Goal: Task Accomplishment & Management: Complete application form

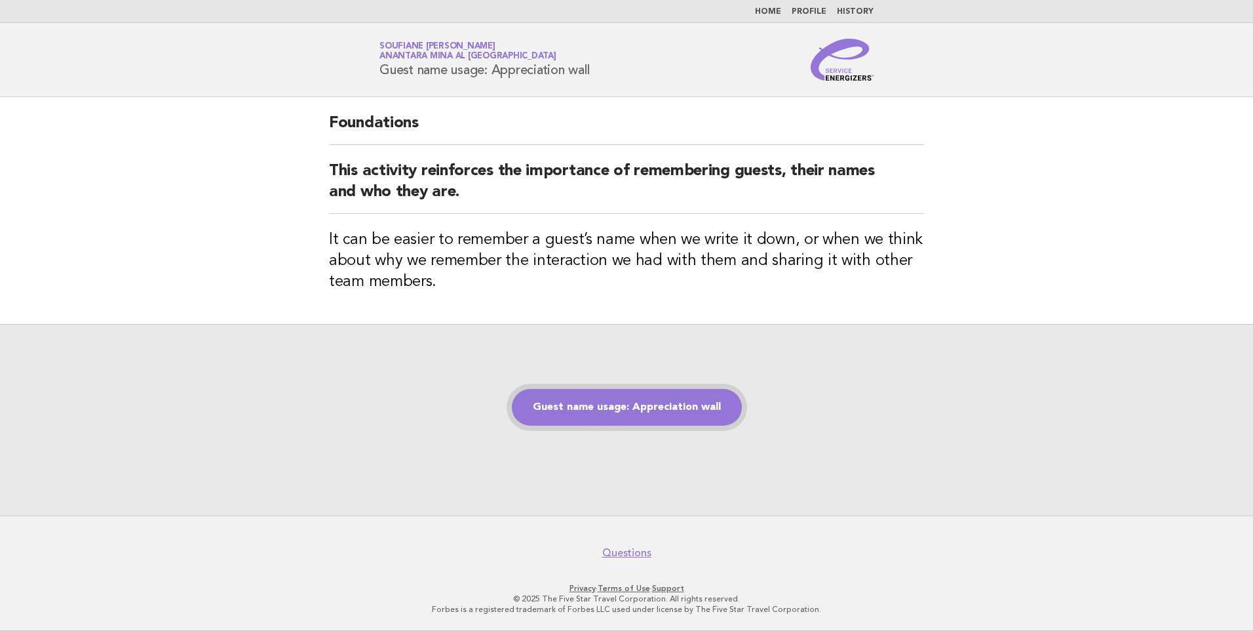
click at [621, 410] on link "Guest name usage: Appreciation wall" at bounding box center [627, 407] width 230 height 37
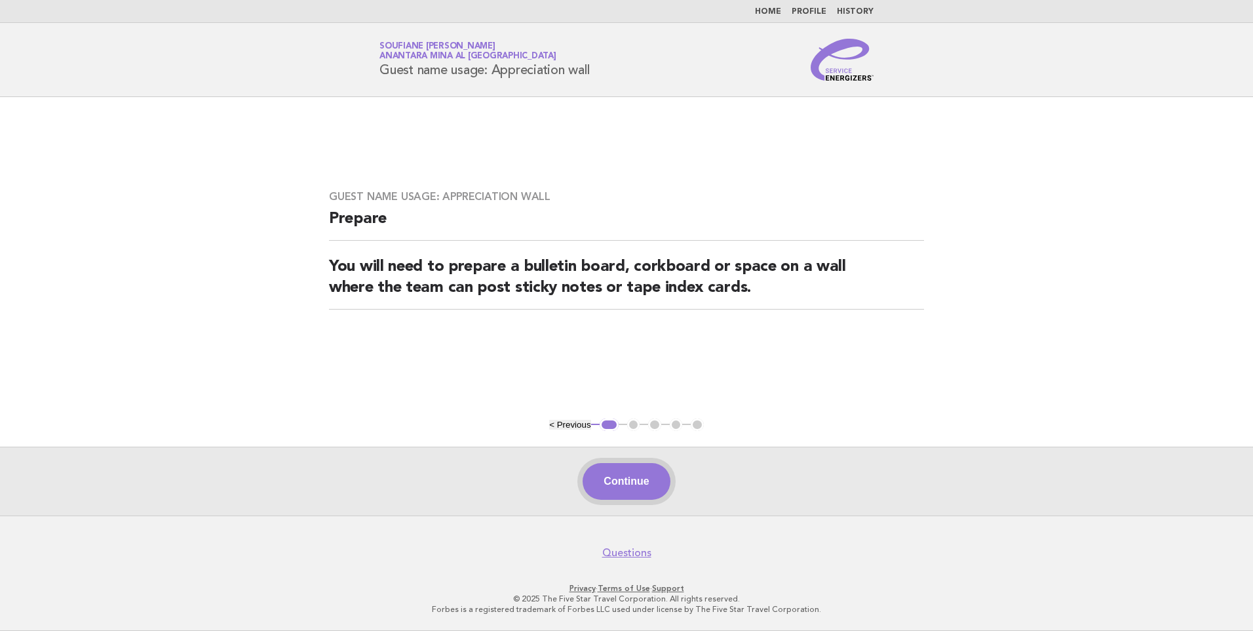
click at [638, 478] on button "Continue" at bounding box center [626, 481] width 87 height 37
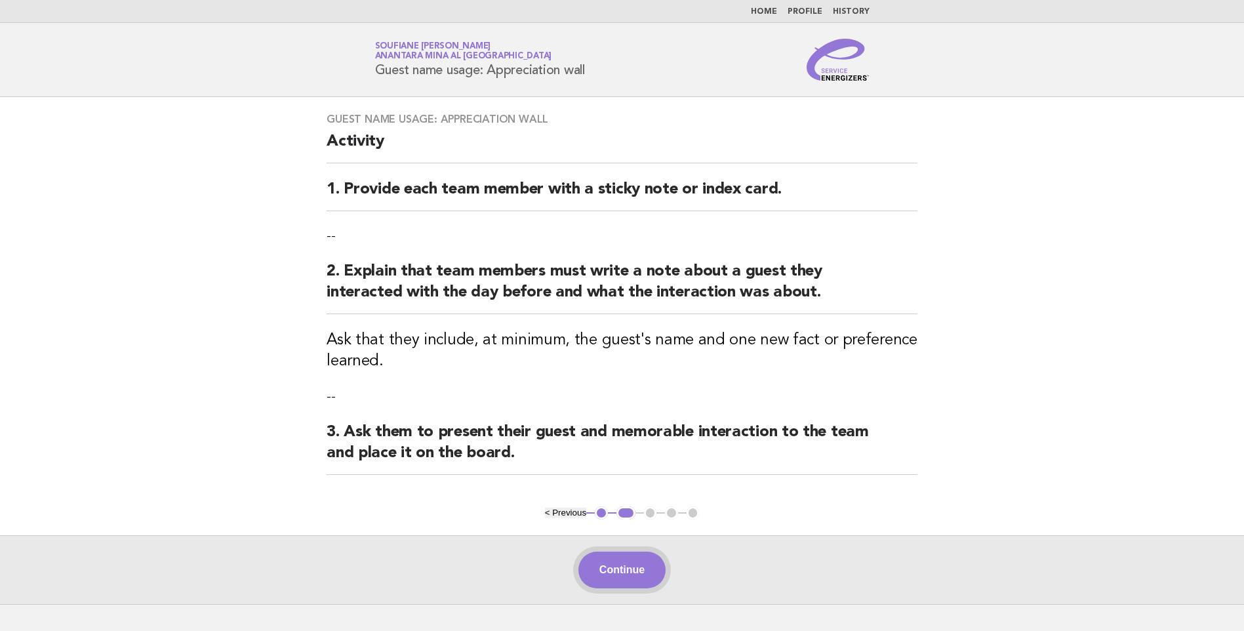
click at [633, 574] on button "Continue" at bounding box center [621, 569] width 87 height 37
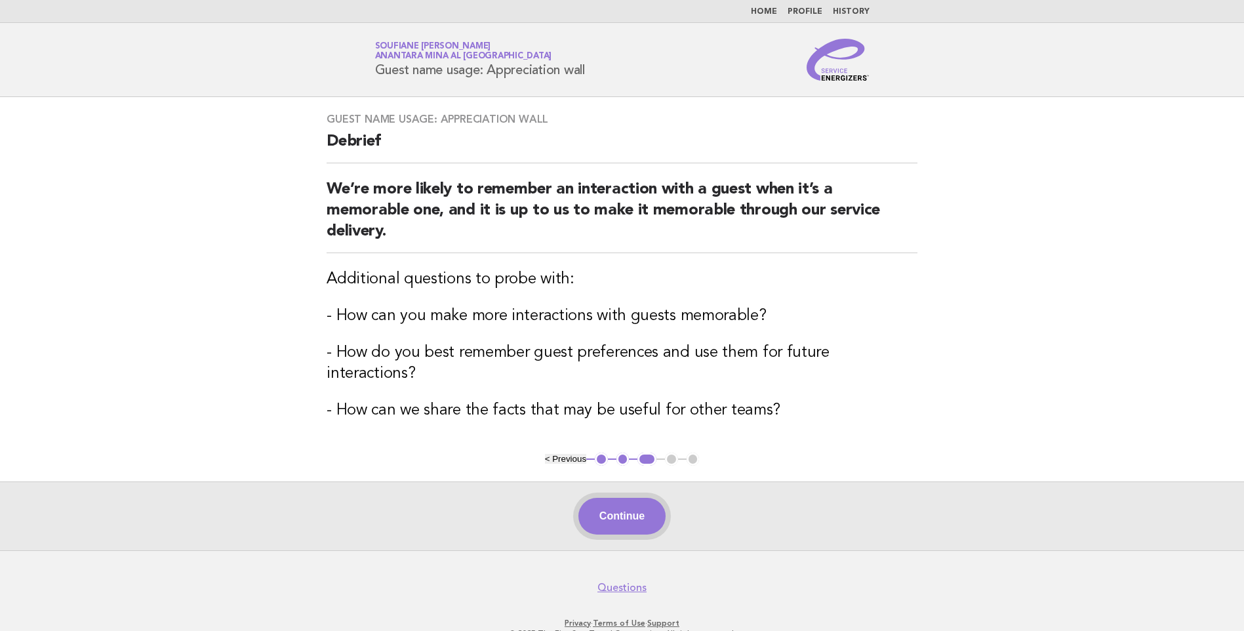
click at [626, 501] on button "Continue" at bounding box center [621, 516] width 87 height 37
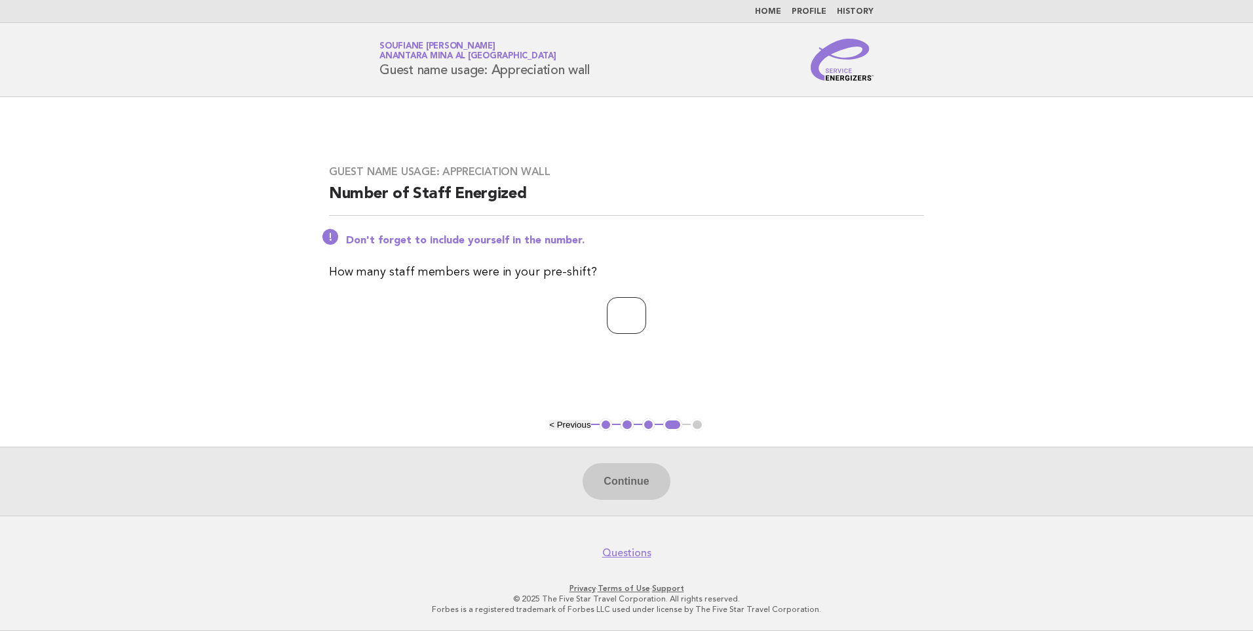
click at [624, 317] on input "number" at bounding box center [626, 315] width 39 height 37
drag, startPoint x: 603, startPoint y: 311, endPoint x: 547, endPoint y: 315, distance: 55.9
click at [547, 315] on p "*" at bounding box center [626, 315] width 595 height 37
type input "*"
click at [626, 477] on button "Continue" at bounding box center [626, 481] width 87 height 37
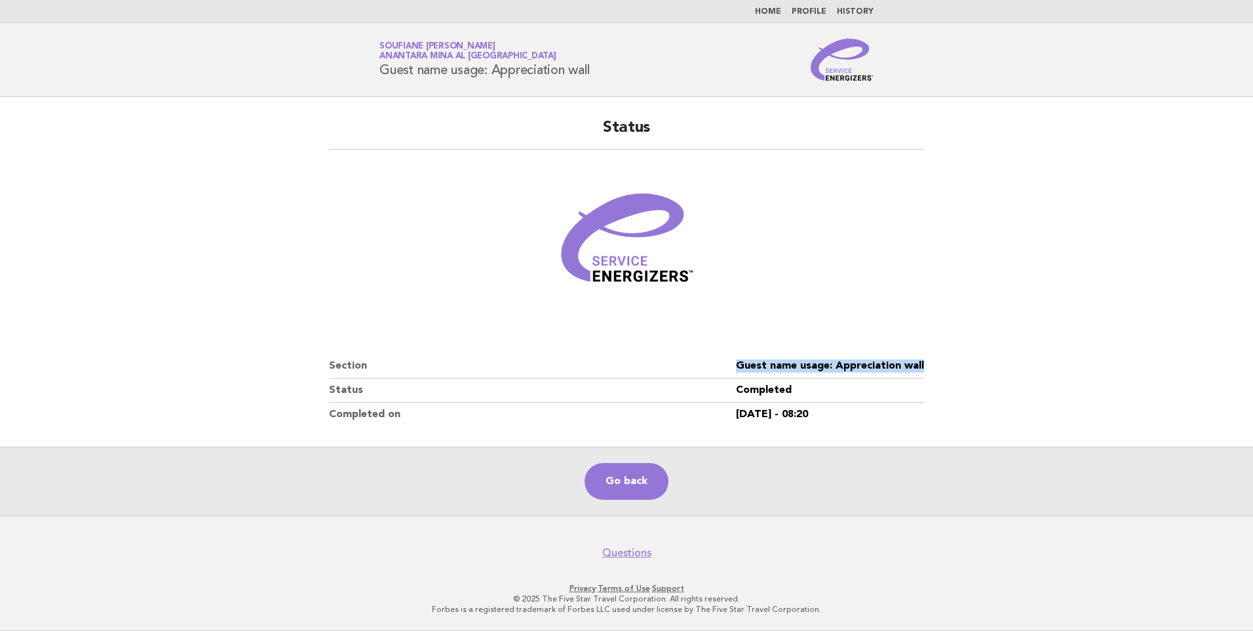
drag, startPoint x: 930, startPoint y: 360, endPoint x: 735, endPoint y: 360, distance: 194.7
click at [735, 360] on div "Status Section Guest name usage: Appreciation wall Status Completed Completed o…" at bounding box center [626, 272] width 627 height 340
copy dl "Guest name usage: Appreciation wall"
click at [1253, 623] on html "Home Profile History Service Energizers Soufiane Ait Boumallassa Anantara Mina …" at bounding box center [626, 315] width 1253 height 631
drag, startPoint x: 920, startPoint y: 366, endPoint x: 736, endPoint y: 363, distance: 184.2
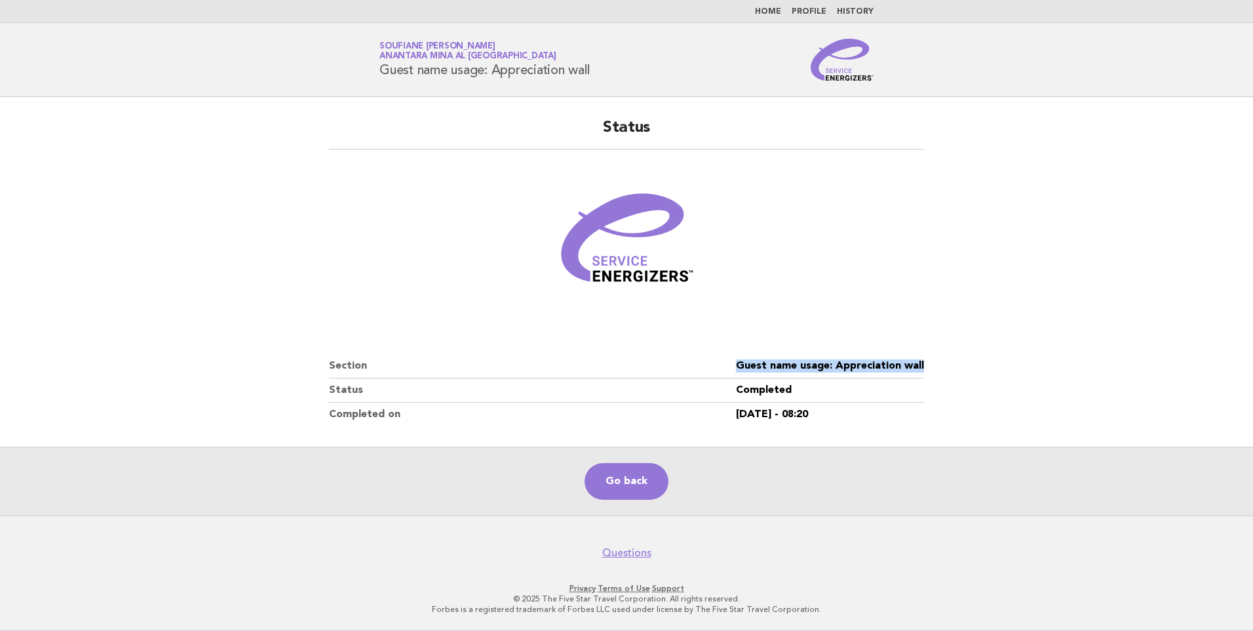
click at [736, 363] on div "Status Section Guest name usage: Appreciation wall Status Completed Completed o…" at bounding box center [626, 272] width 627 height 340
copy dl "Guest name usage: Appreciation wall"
